Goal: Find specific page/section: Find specific page/section

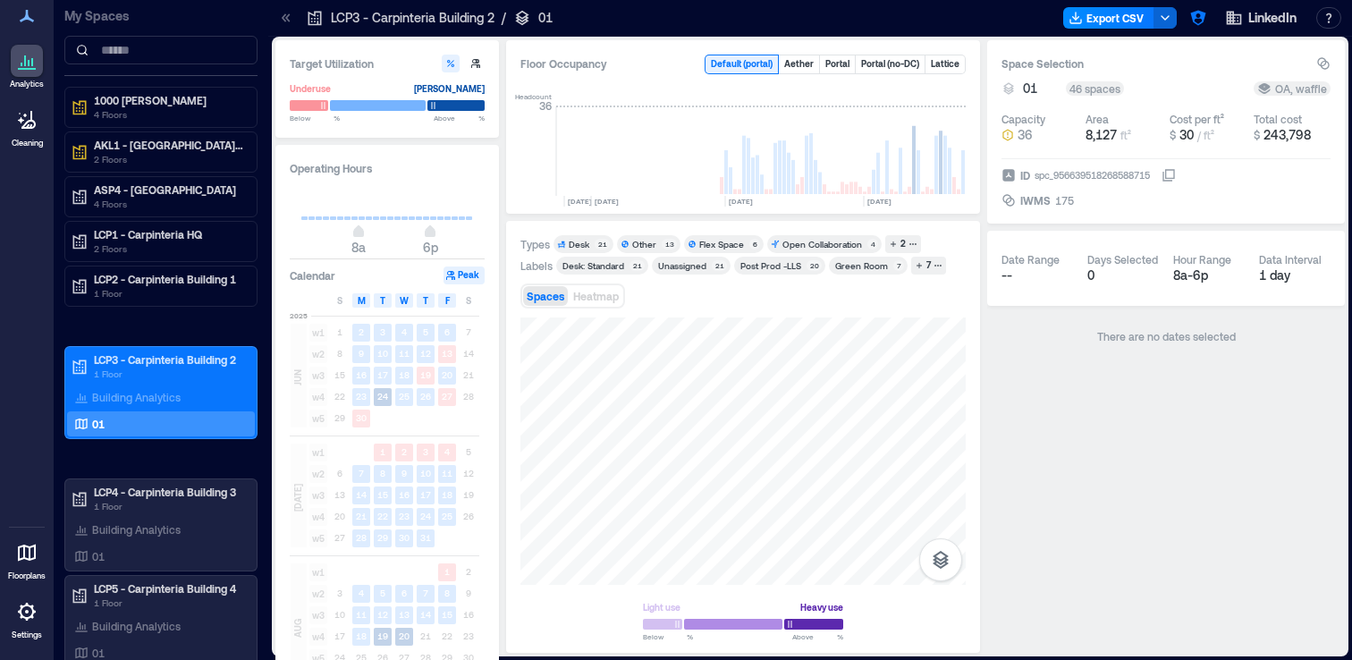
scroll to position [0, 4207]
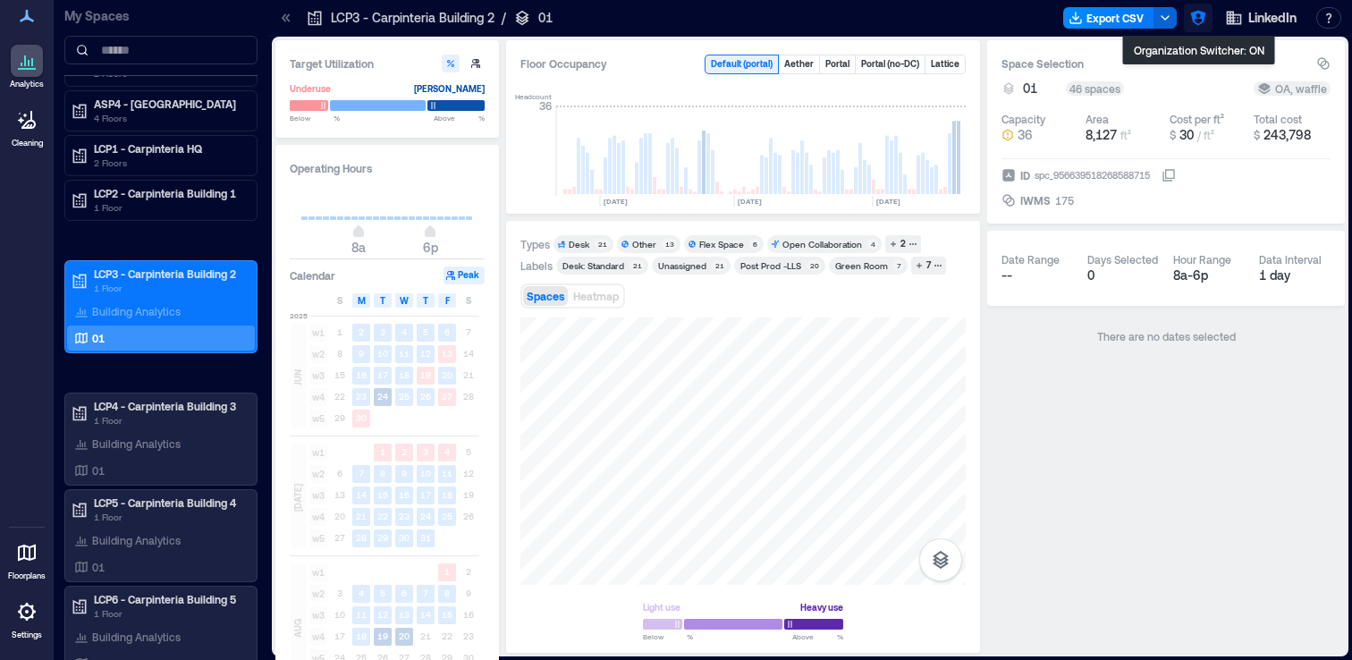
click at [1194, 18] on icon "button" at bounding box center [1197, 18] width 15 height 15
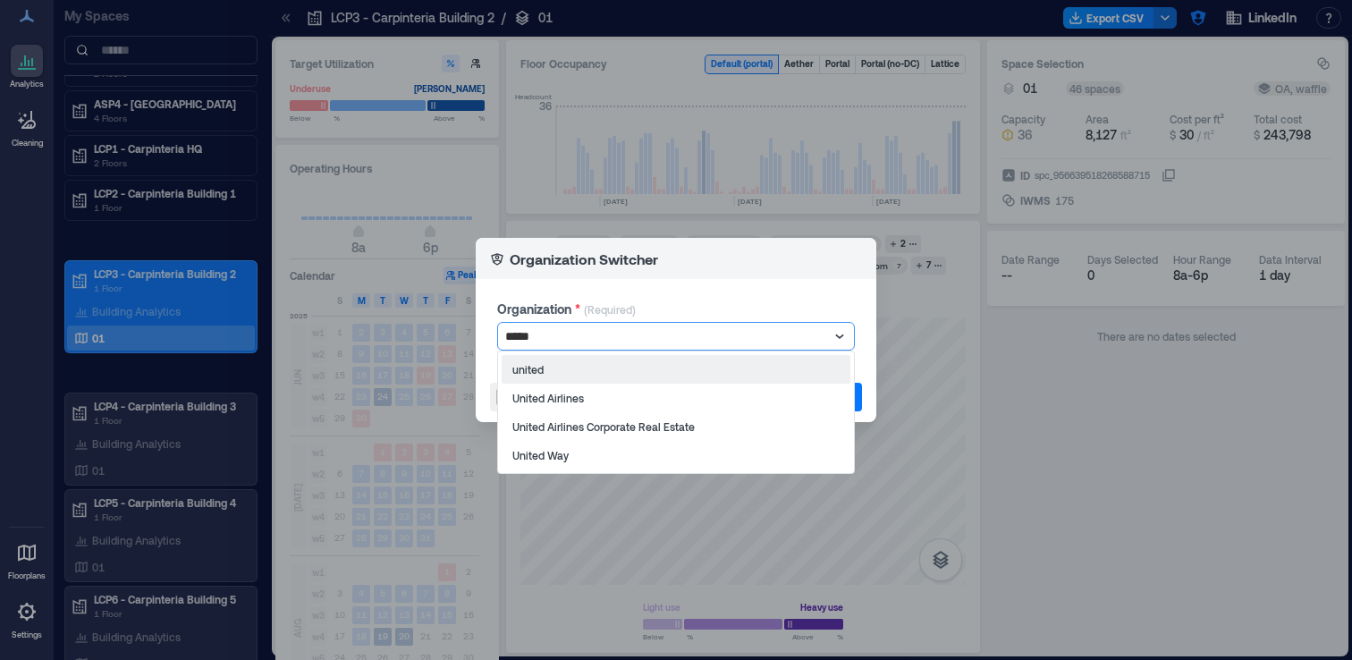
type input "******"
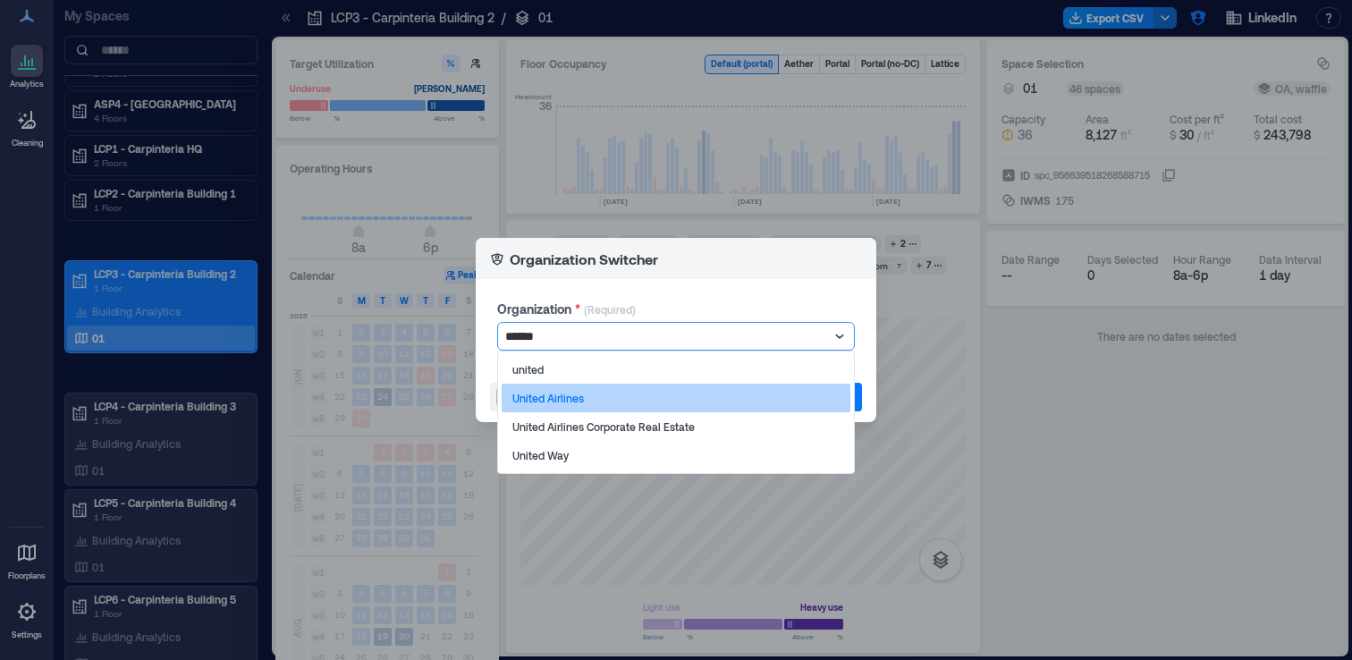
click at [546, 398] on p "United Airlines" at bounding box center [548, 398] width 72 height 14
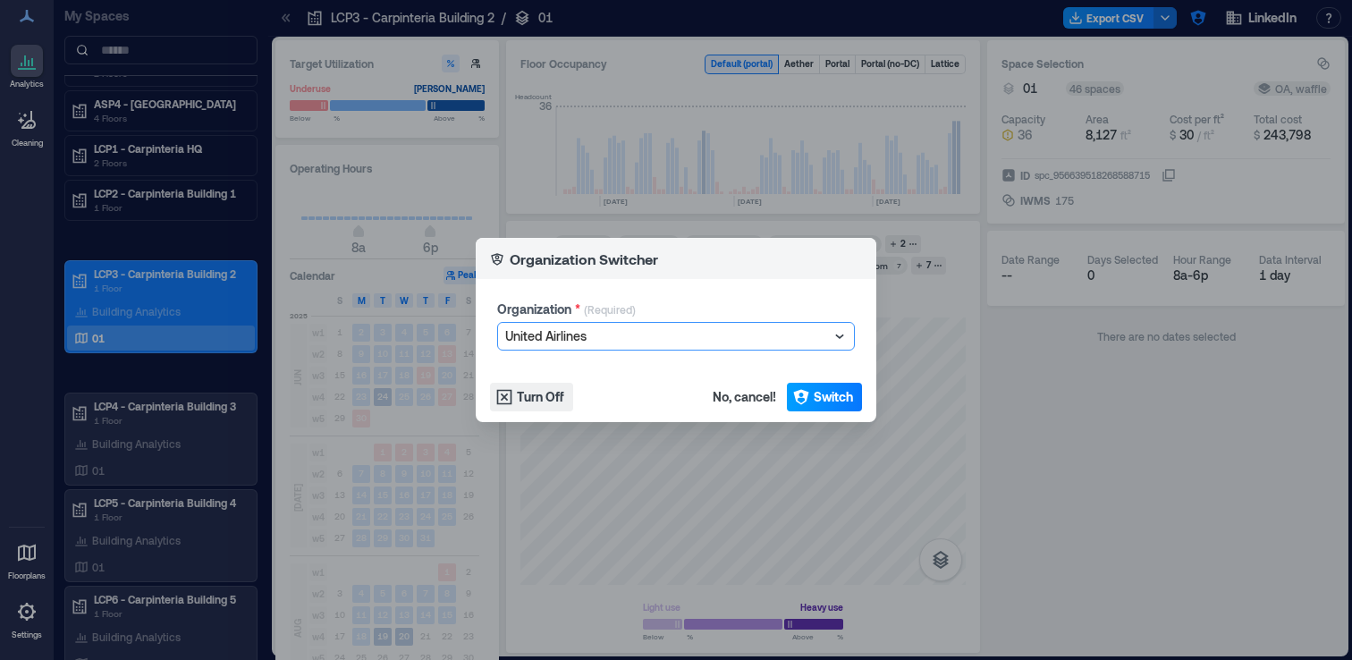
click at [809, 390] on button "Switch" at bounding box center [824, 397] width 75 height 29
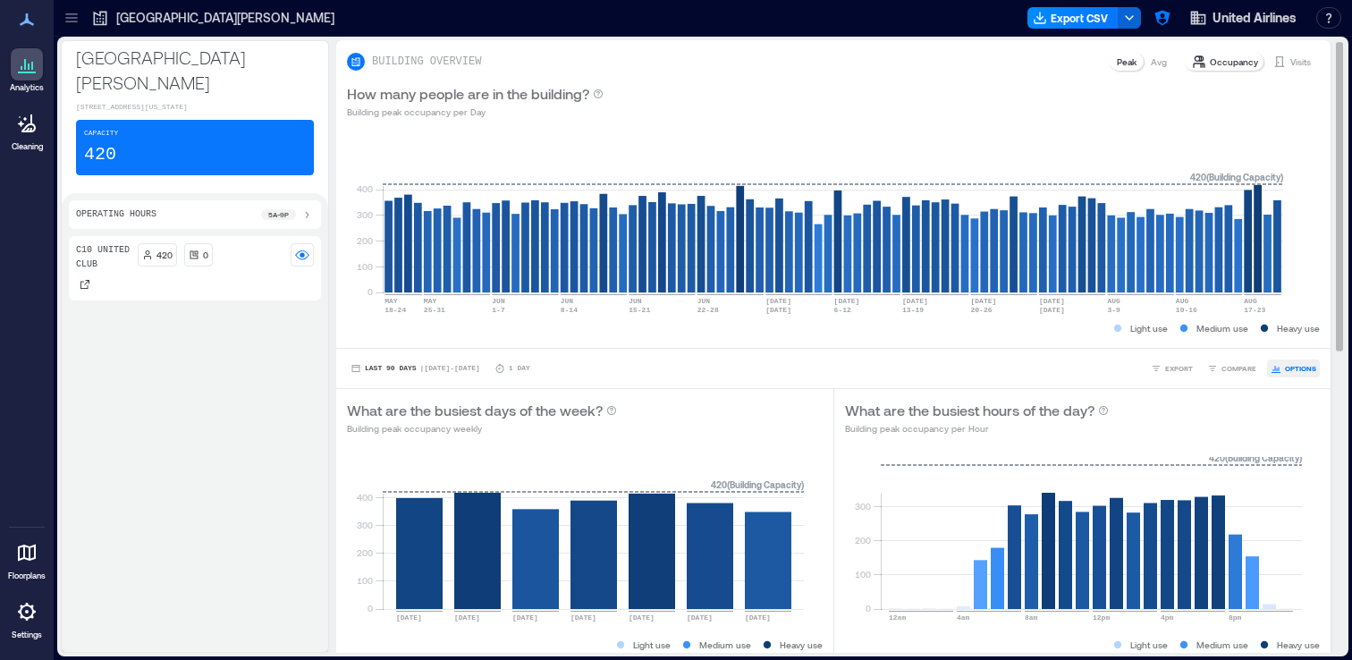
click at [1297, 368] on span "OPTIONS" at bounding box center [1300, 368] width 31 height 11
click at [474, 334] on div "Light use Medium use Heavy use" at bounding box center [833, 328] width 973 height 18
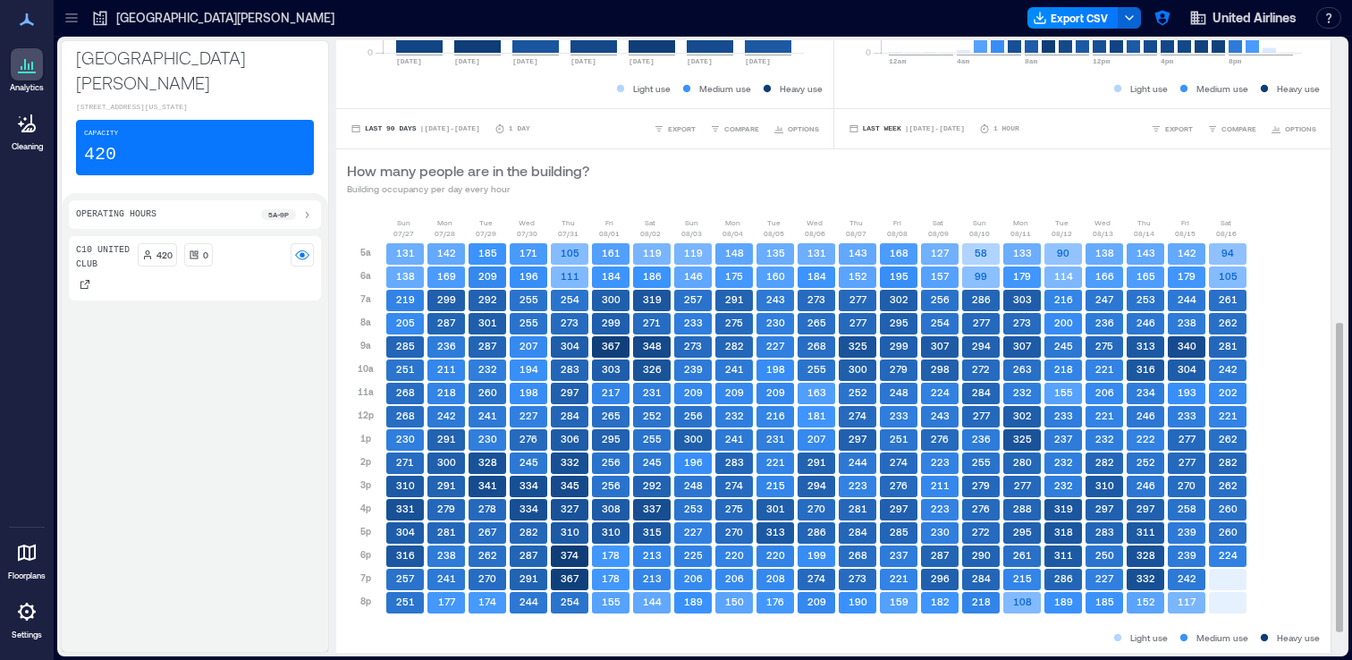
scroll to position [601, 0]
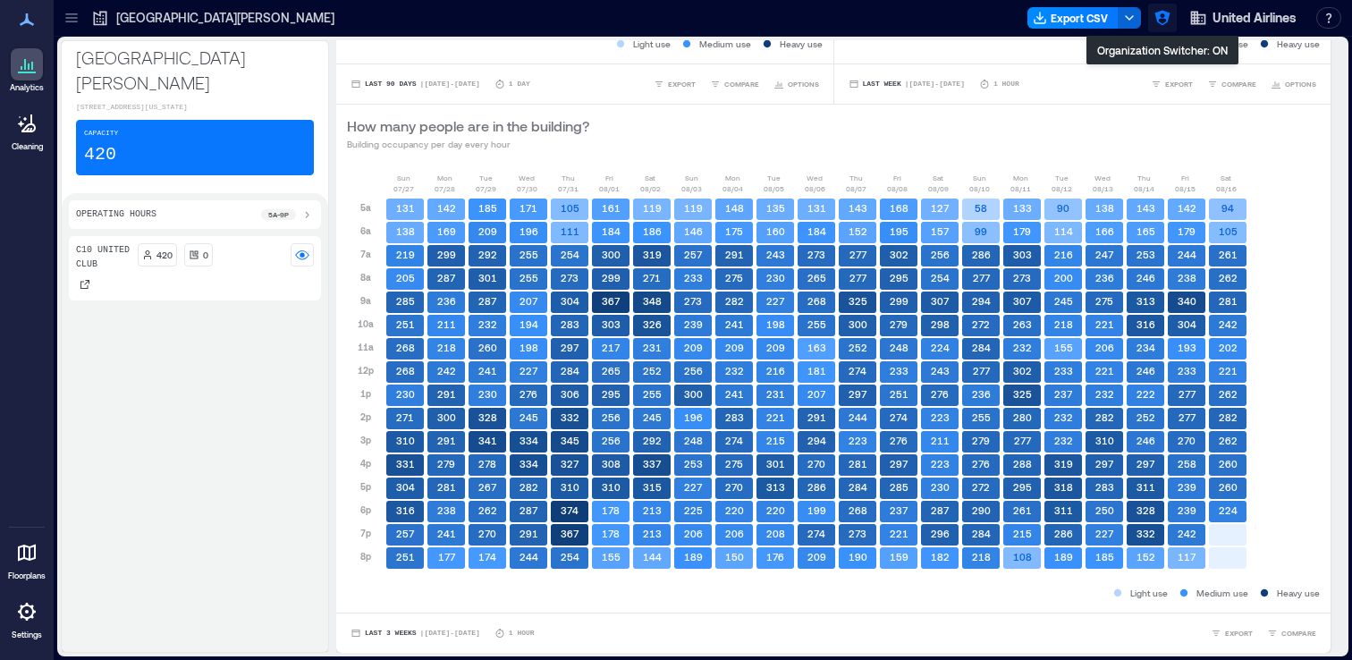
click at [1162, 22] on icon "button" at bounding box center [1163, 18] width 18 height 18
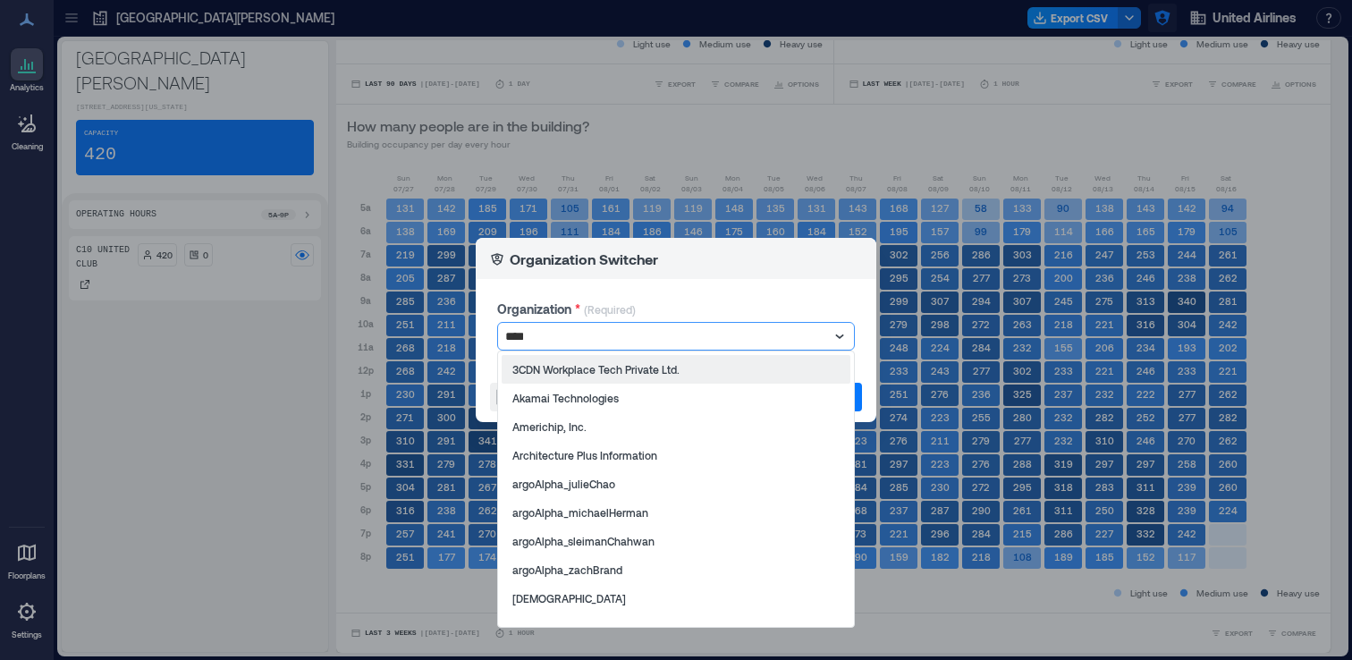
type input "*****"
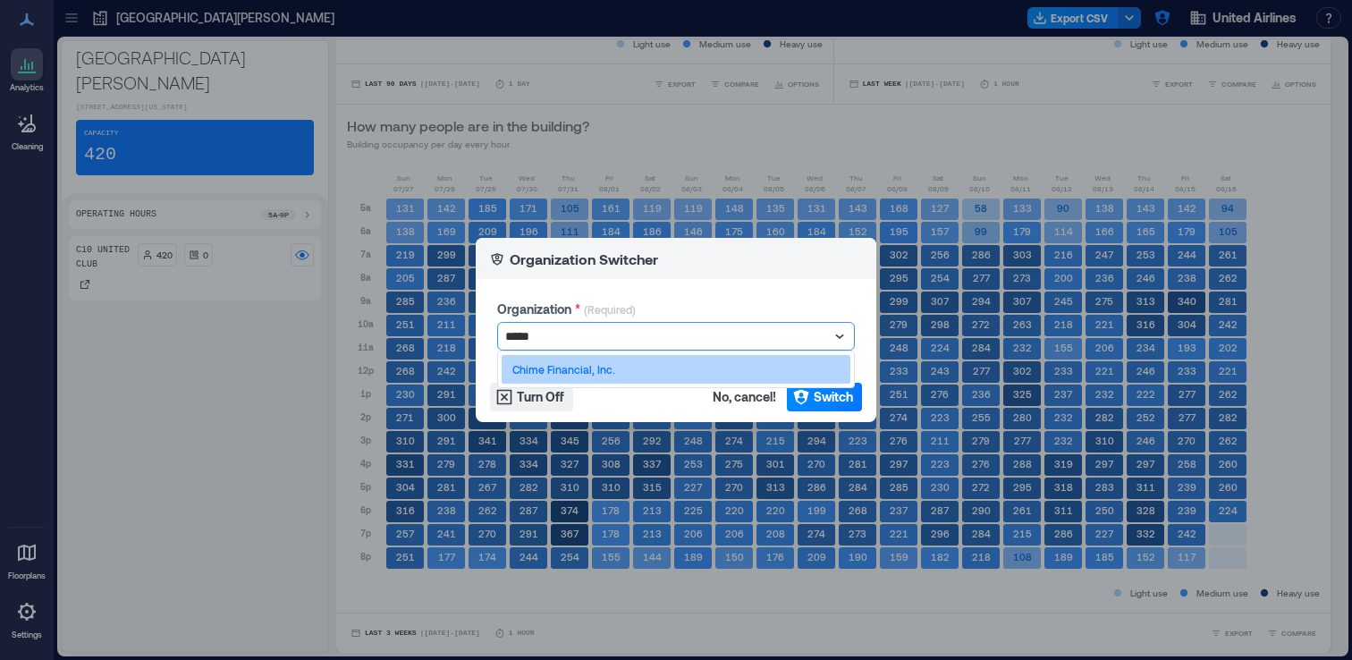
click at [723, 367] on div "Chime Financial, Inc." at bounding box center [676, 369] width 349 height 29
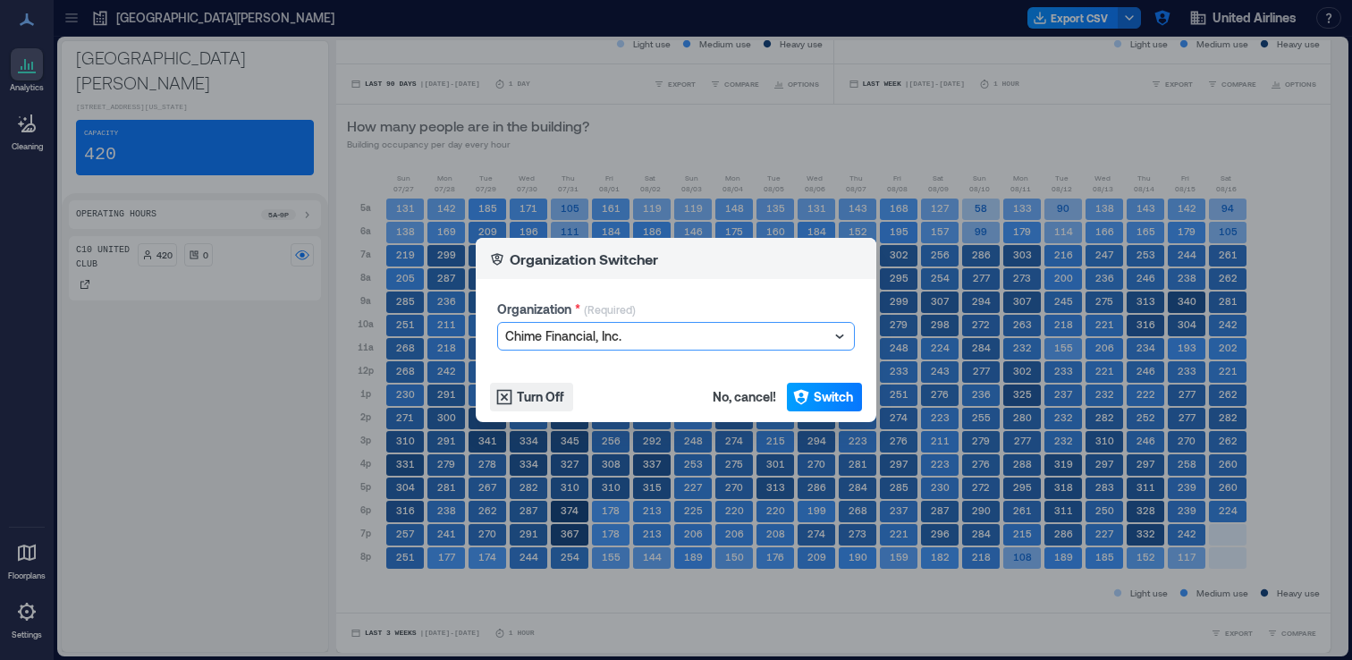
click at [824, 398] on span "Switch" at bounding box center [833, 397] width 39 height 18
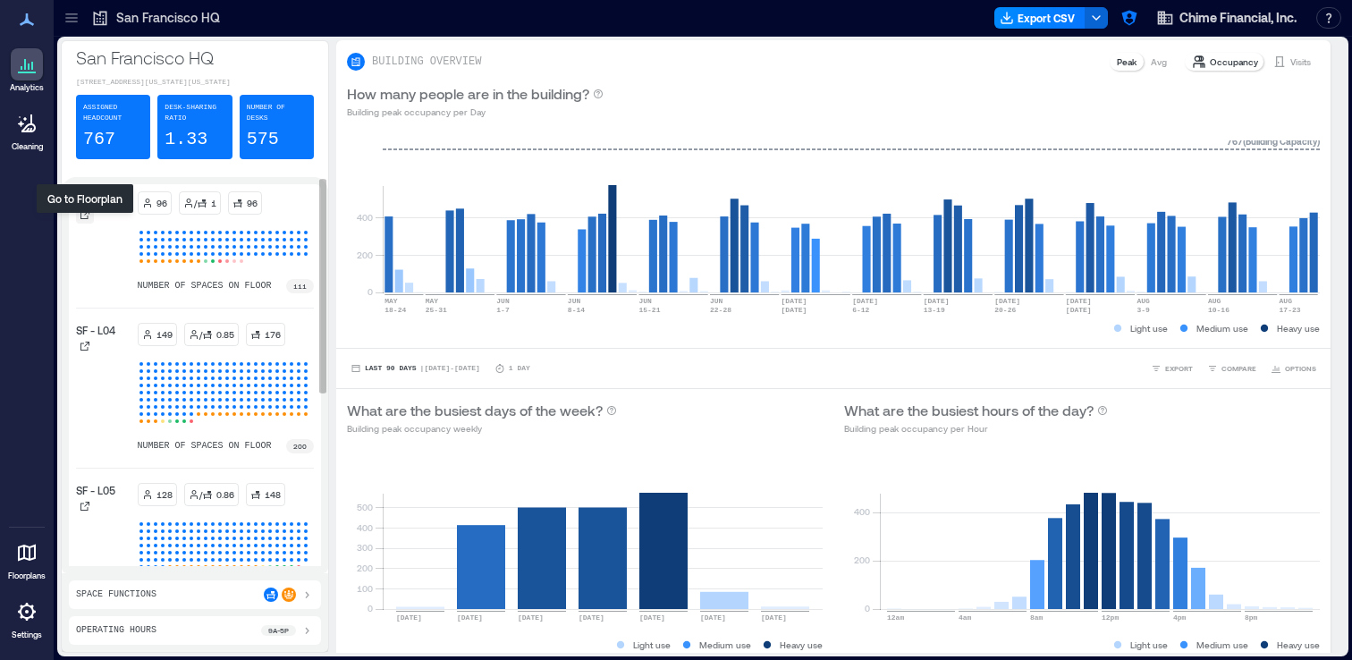
click at [83, 220] on icon at bounding box center [85, 214] width 11 height 11
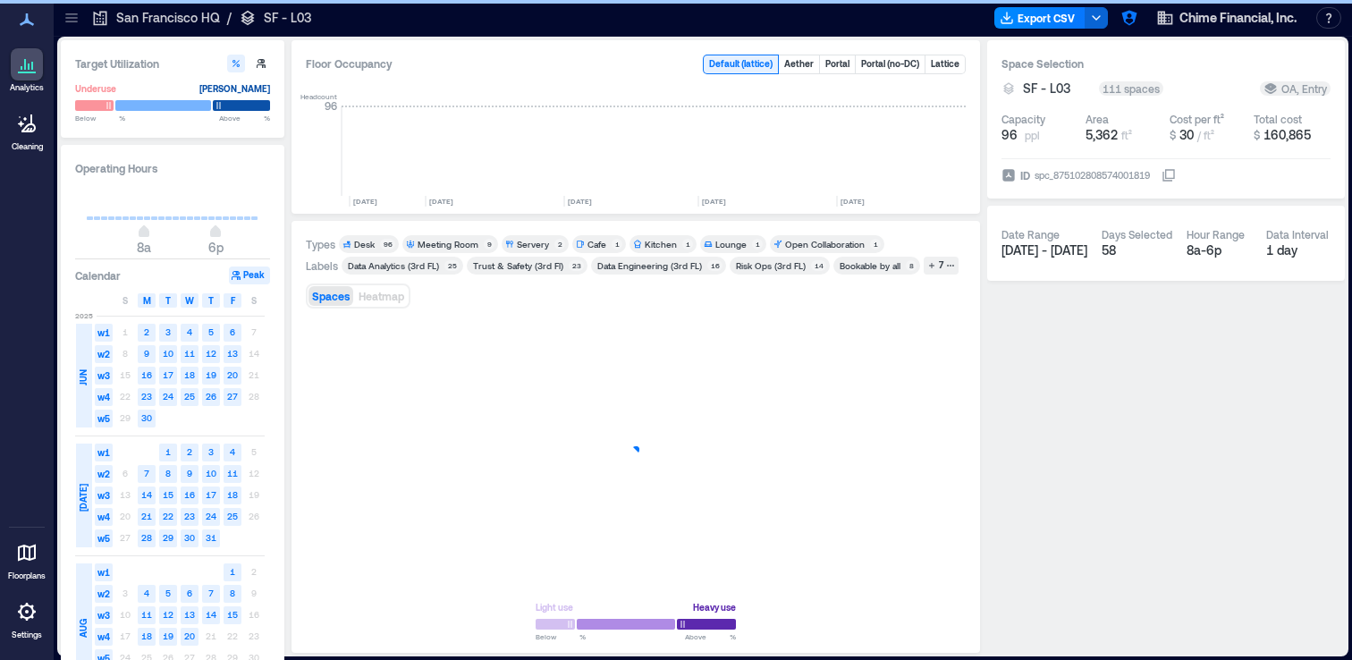
scroll to position [0, 4453]
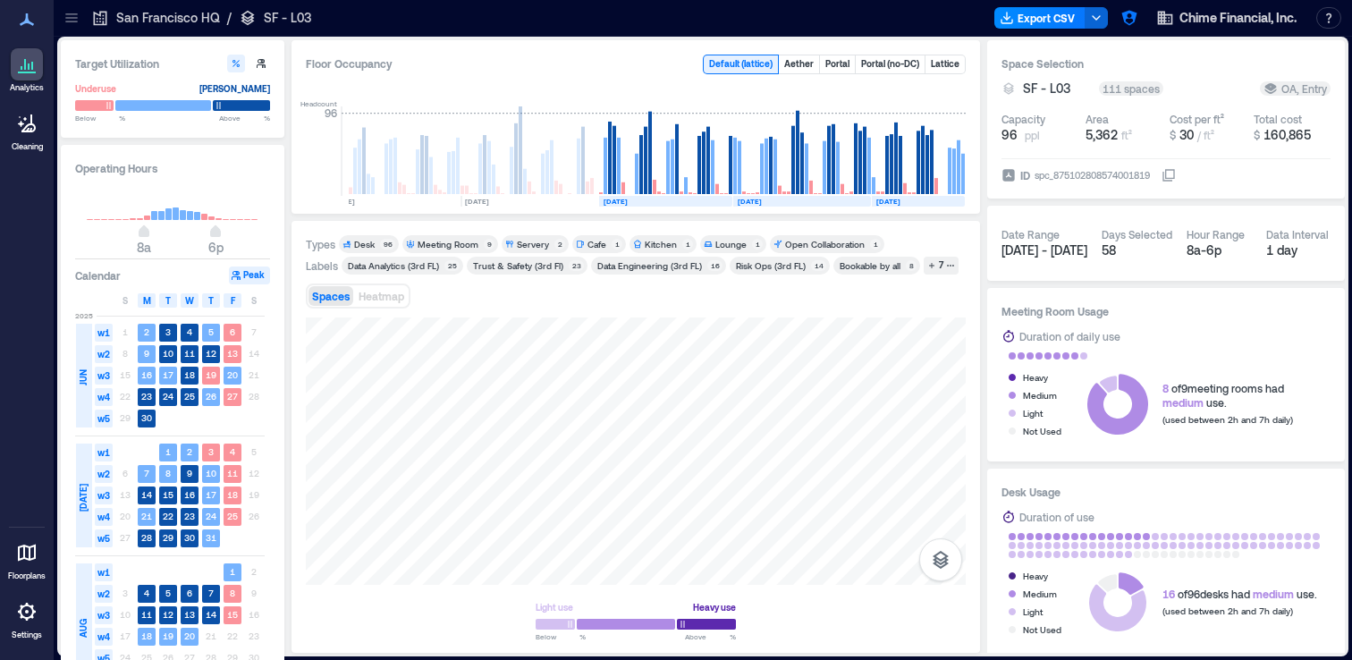
click at [80, 24] on icon at bounding box center [72, 18] width 18 height 18
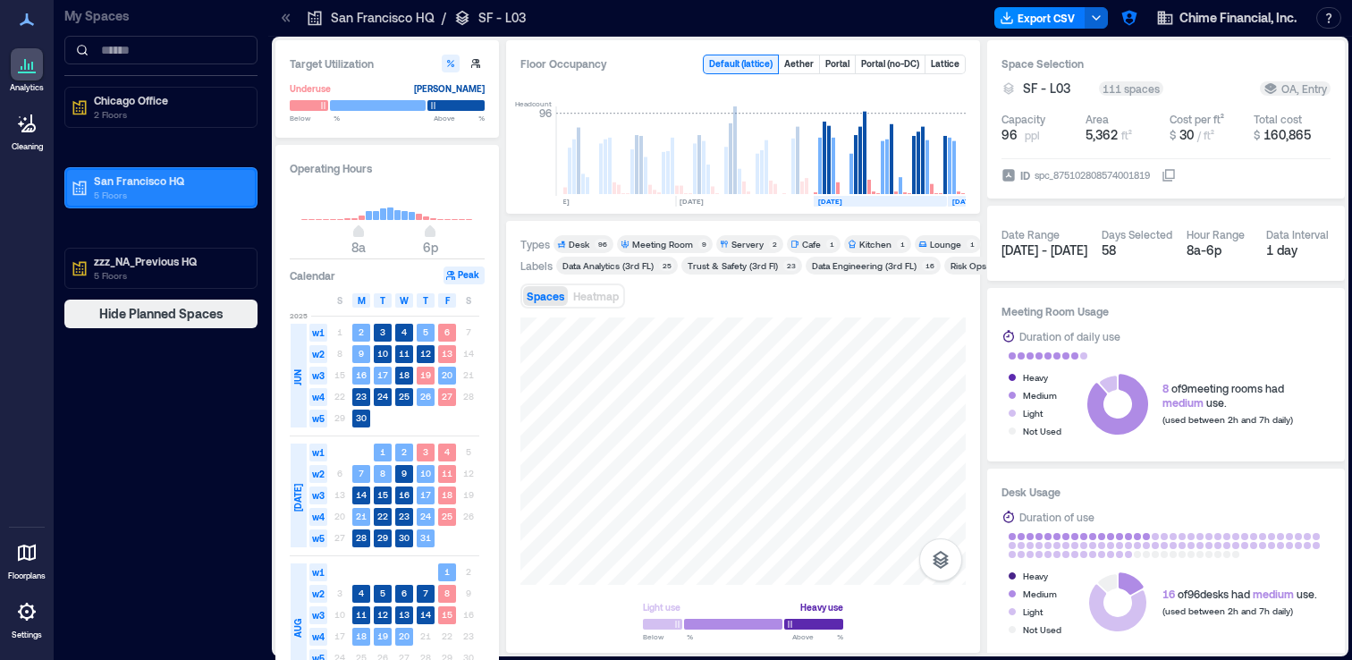
click at [86, 186] on icon at bounding box center [80, 188] width 18 height 18
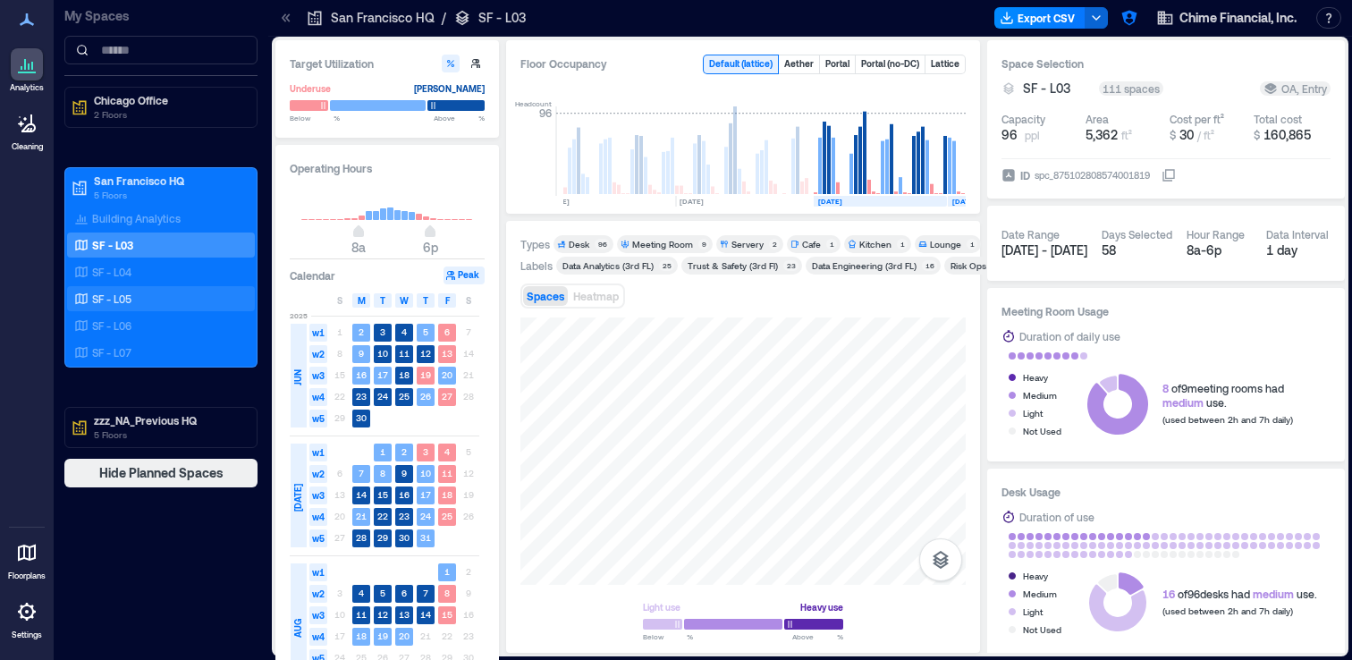
click at [136, 309] on div "SF - L05" at bounding box center [161, 298] width 188 height 25
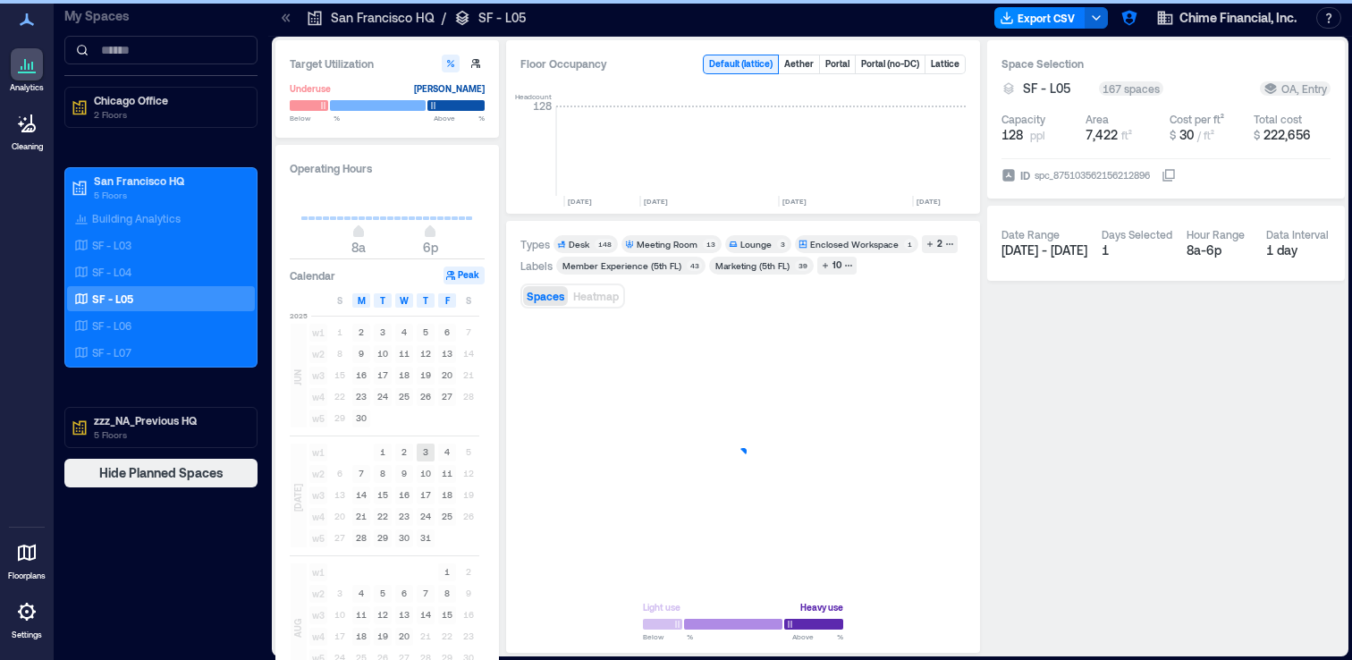
scroll to position [0, 4668]
click at [283, 23] on icon at bounding box center [286, 18] width 18 height 18
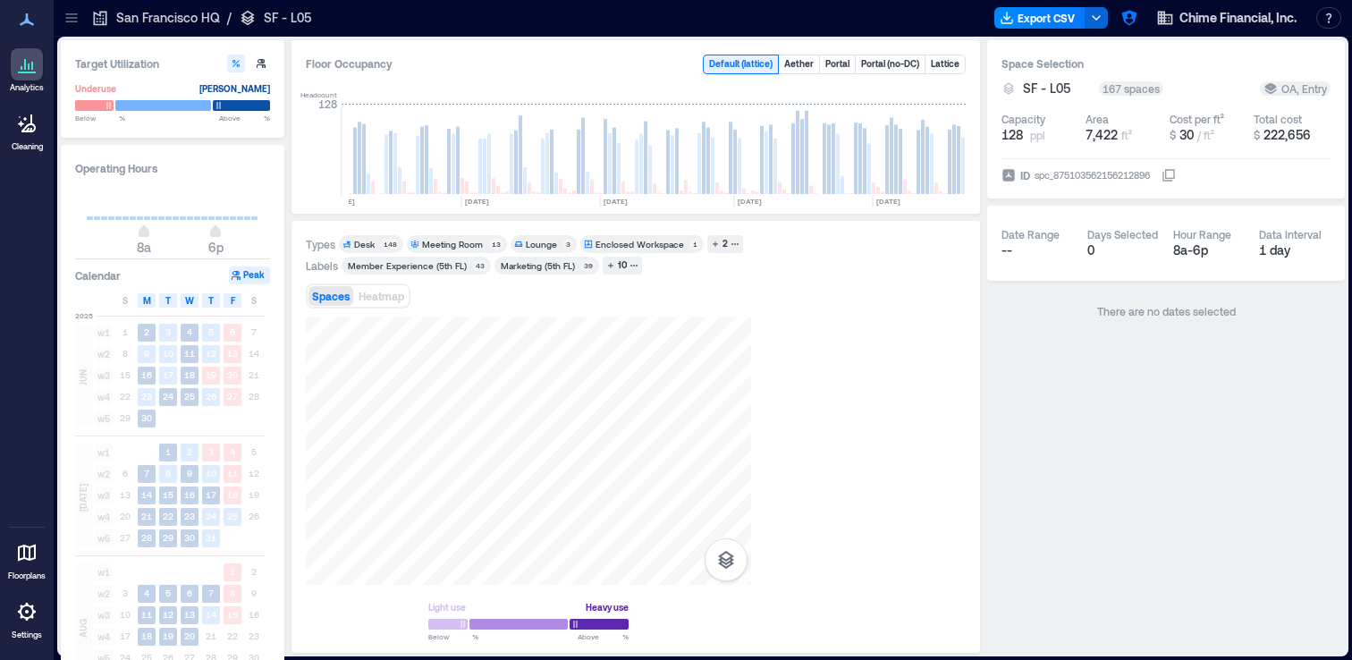
scroll to position [0, 4453]
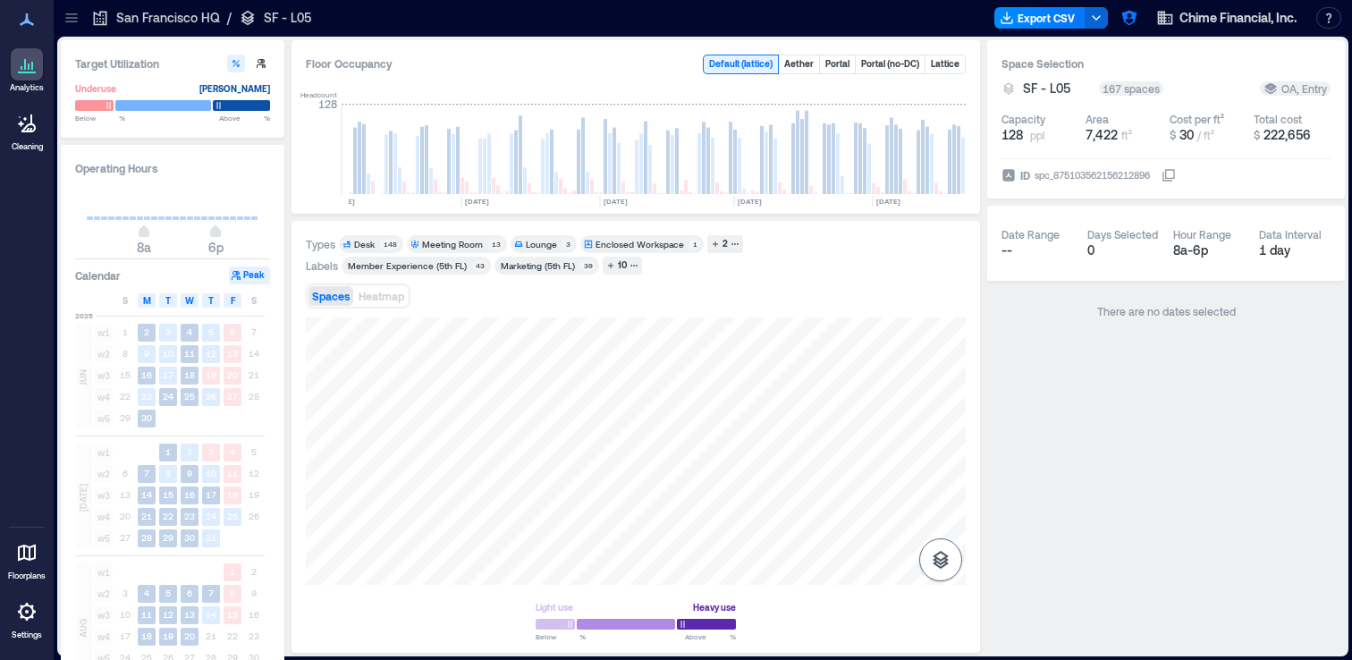
click at [944, 557] on icon "button" at bounding box center [941, 560] width 16 height 18
click at [947, 460] on icon "button" at bounding box center [940, 464] width 21 height 21
